Goal: Use online tool/utility: Utilize a website feature to perform a specific function

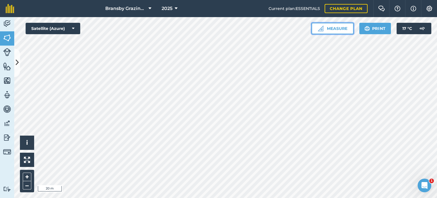
click at [324, 23] on button "Measure" at bounding box center [333, 28] width 42 height 11
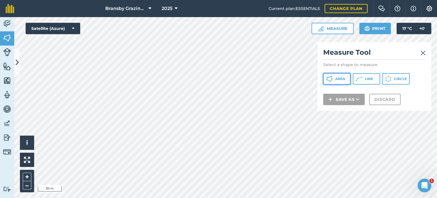
click at [338, 80] on span "Area" at bounding box center [340, 79] width 10 height 5
click at [364, 74] on button "Line" at bounding box center [366, 78] width 27 height 11
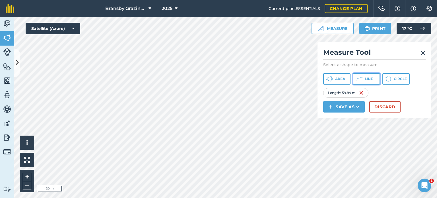
click at [366, 79] on span "Line" at bounding box center [369, 79] width 8 height 5
click at [357, 79] on icon at bounding box center [359, 78] width 7 height 7
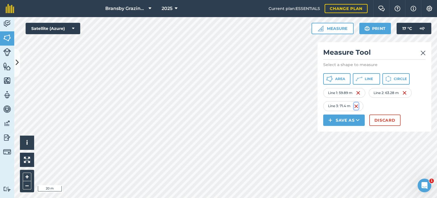
click at [355, 106] on img at bounding box center [356, 106] width 5 height 7
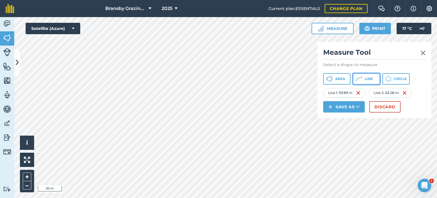
click at [366, 78] on span "Line" at bounding box center [369, 79] width 8 height 5
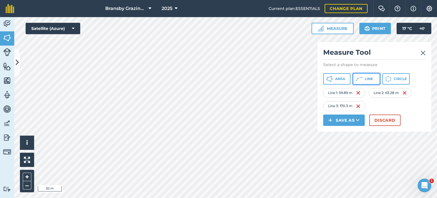
click at [370, 78] on span "Line" at bounding box center [369, 79] width 8 height 5
click at [357, 79] on icon at bounding box center [359, 78] width 7 height 7
